Goal: Download file/media

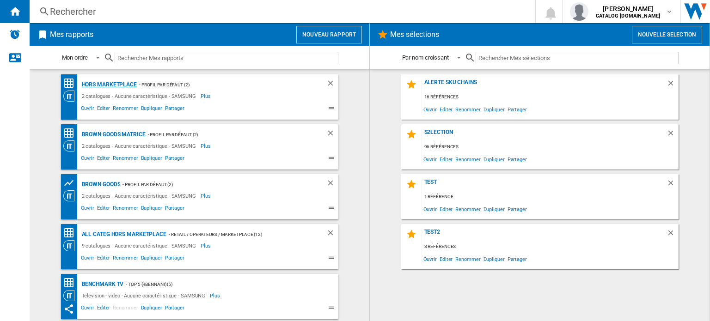
click at [95, 81] on div "Hors Marketplace" at bounding box center [108, 85] width 57 height 12
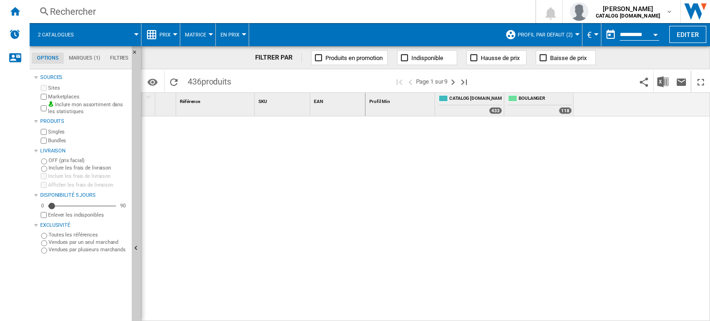
click at [555, 39] on button "Profil par défaut (2)" at bounding box center [548, 34] width 60 height 23
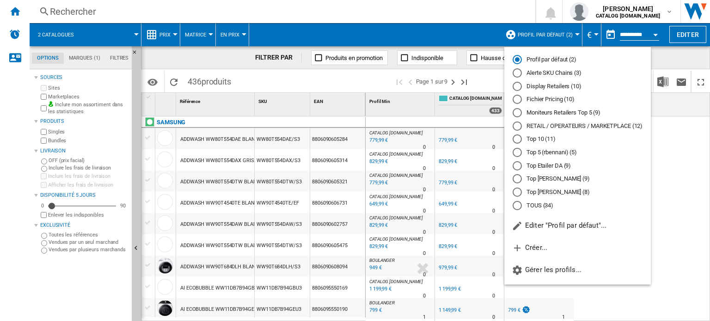
click at [544, 164] on md-radio-button "Top Etailer DA (9)" at bounding box center [578, 165] width 130 height 9
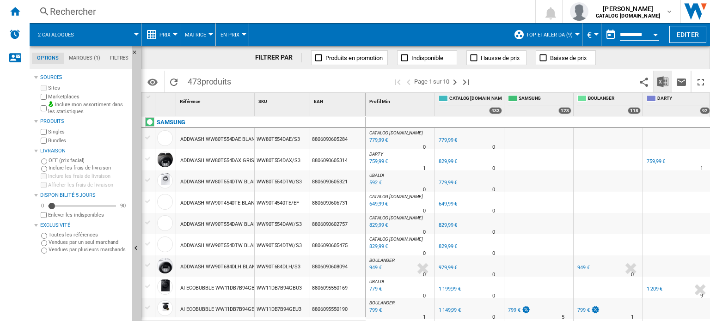
click at [665, 80] on img "Télécharger au format Excel" at bounding box center [663, 81] width 11 height 11
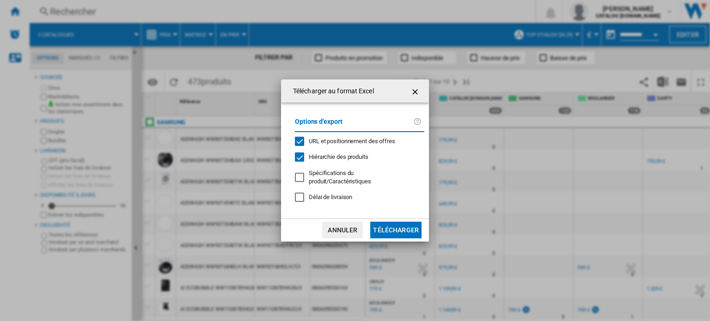
click at [364, 156] on span "Hiérarchie des produits" at bounding box center [339, 157] width 60 height 7
click at [389, 222] on button "Télécharger" at bounding box center [395, 230] width 51 height 17
